Goal: Transaction & Acquisition: Purchase product/service

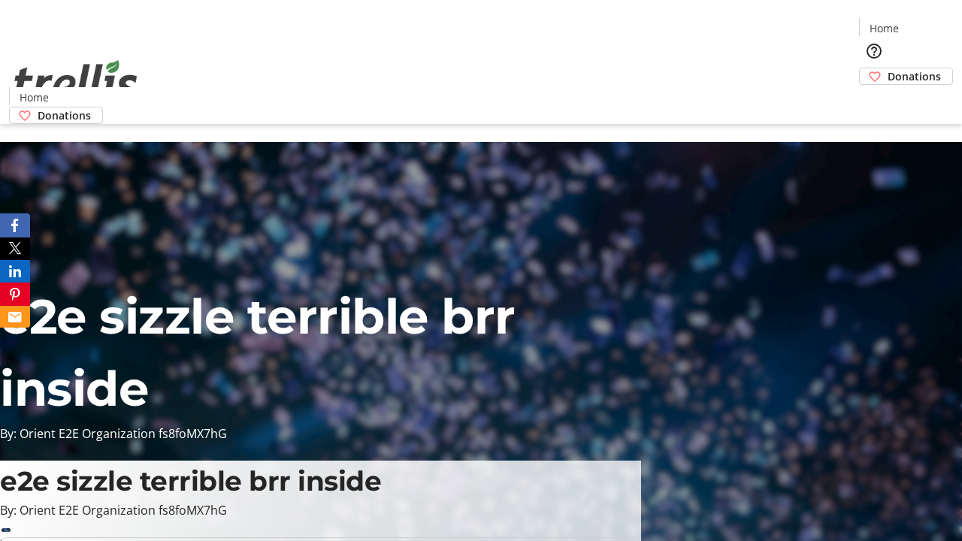
click at [888, 68] on span "Donations" at bounding box center [914, 76] width 53 height 16
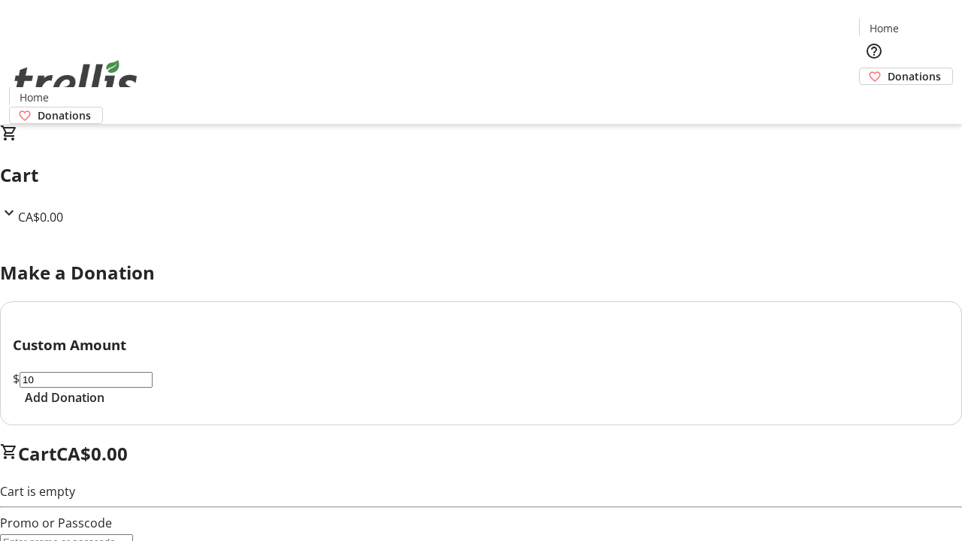
click at [104, 407] on span "Add Donation" at bounding box center [65, 398] width 80 height 18
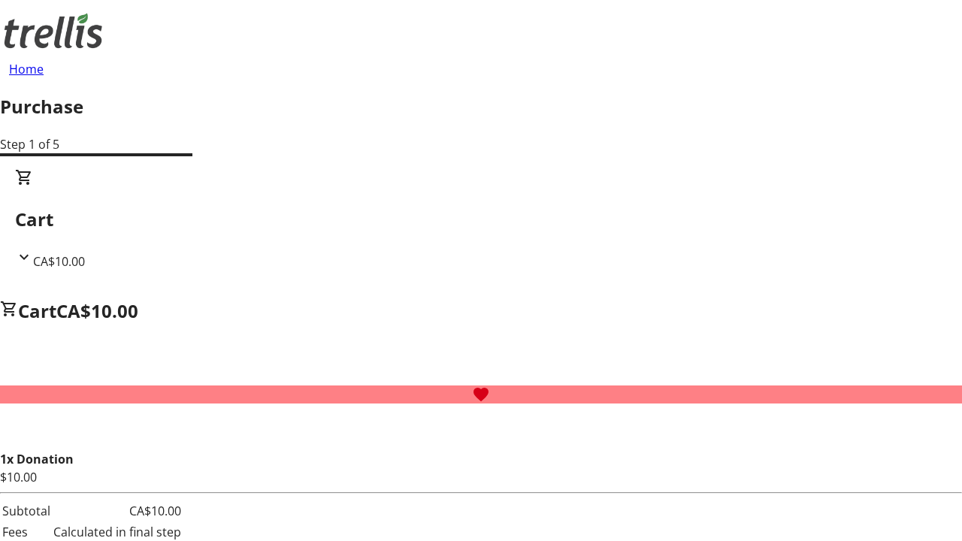
select select "CA"
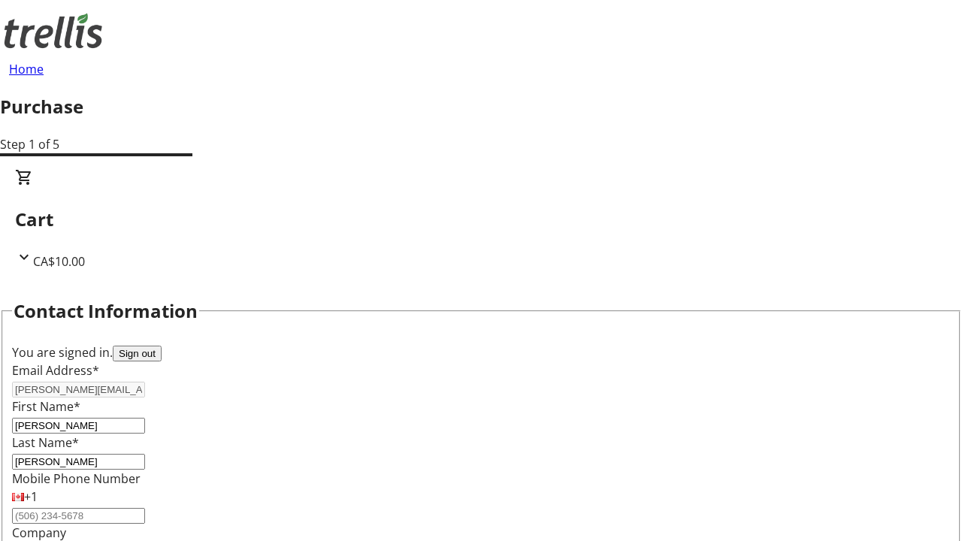
type input "[STREET_ADDRESS][PERSON_NAME]"
type input "Kelowna"
select select "BC"
type input "Kelowna"
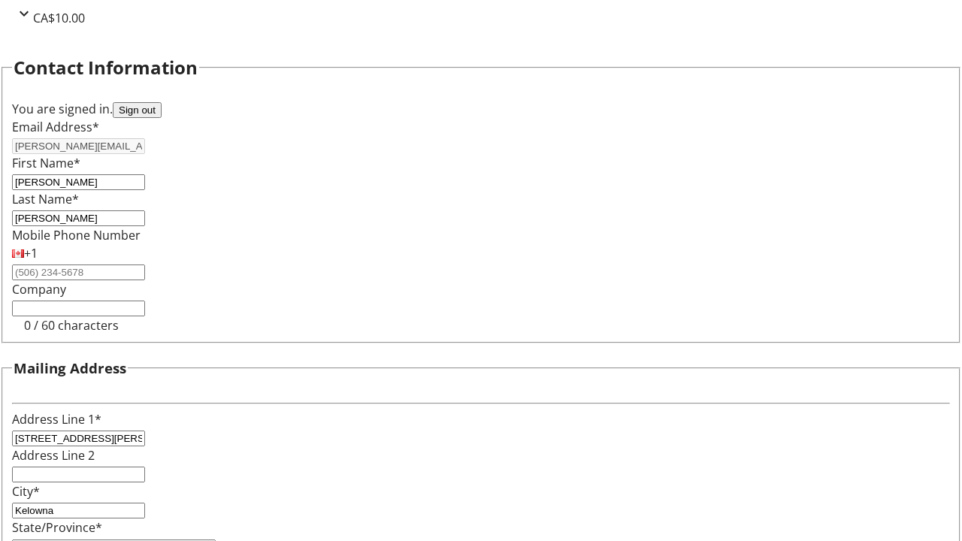
type input "V1Y 0C2"
